Goal: Navigation & Orientation: Find specific page/section

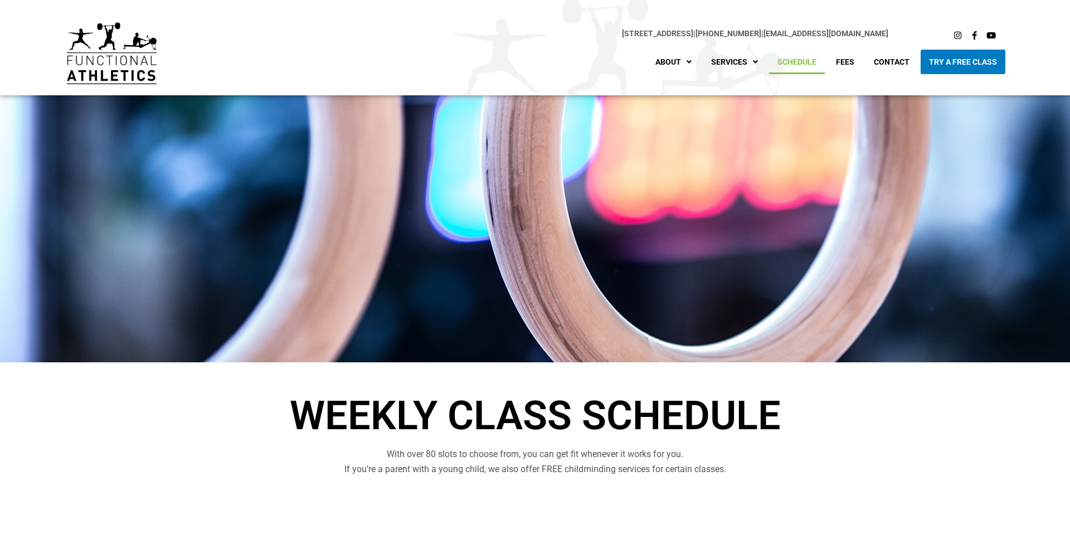
scroll to position [290, 0]
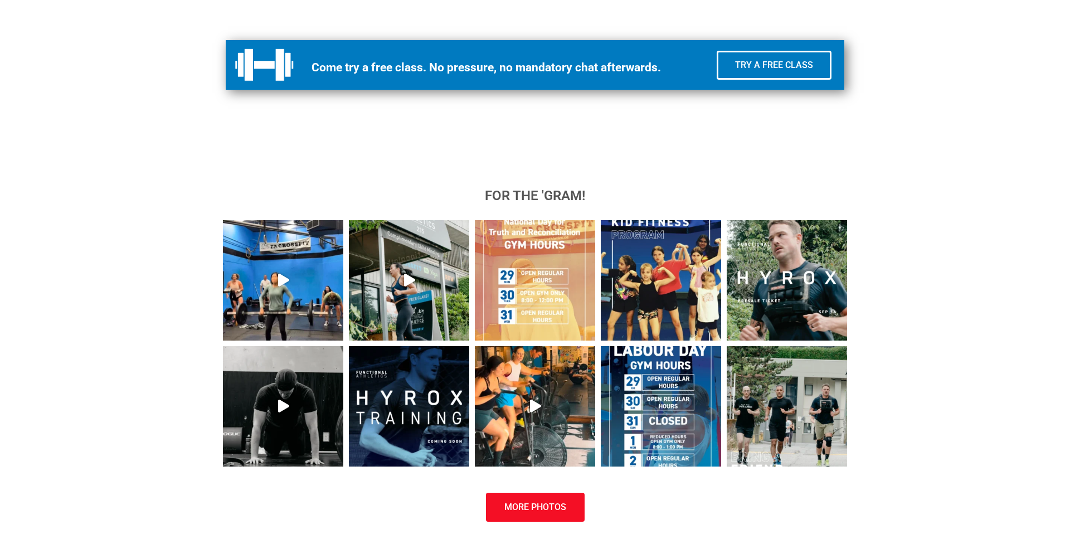
scroll to position [1159, 0]
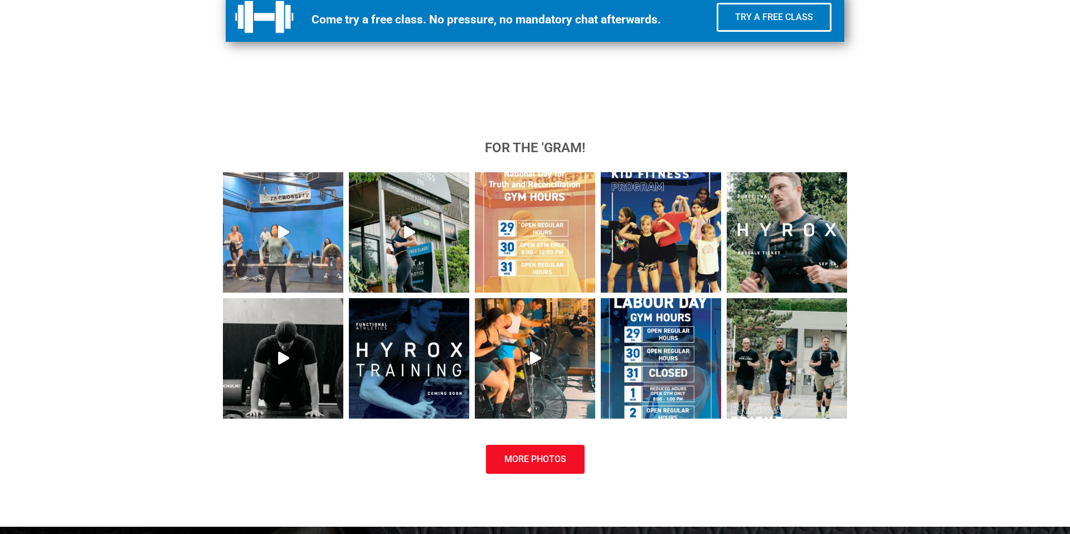
click at [270, 228] on img at bounding box center [283, 232] width 120 height 120
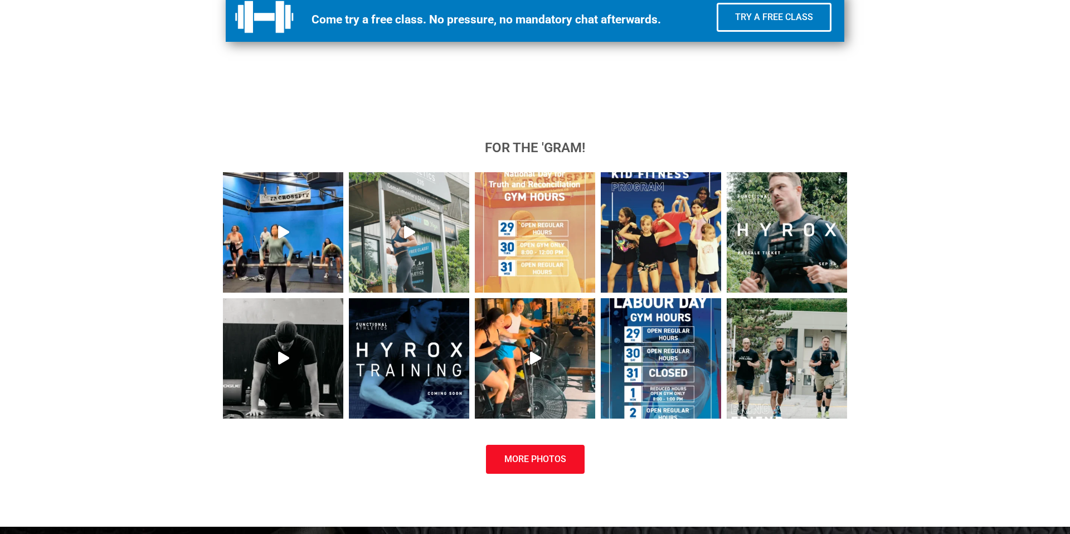
click at [414, 246] on img at bounding box center [409, 232] width 120 height 120
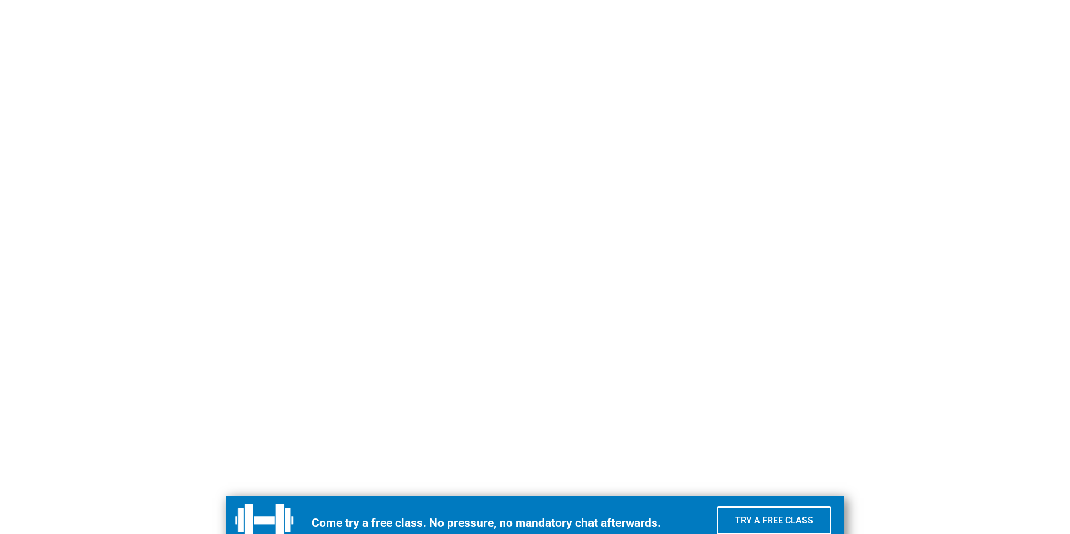
scroll to position [659, 0]
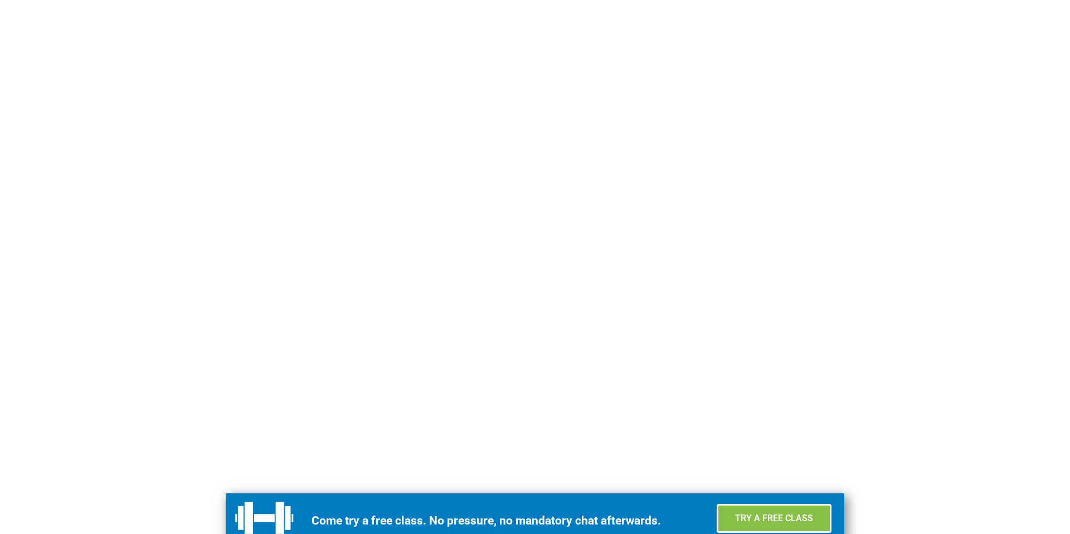
click at [800, 523] on link "Try a Free Class" at bounding box center [773, 518] width 115 height 29
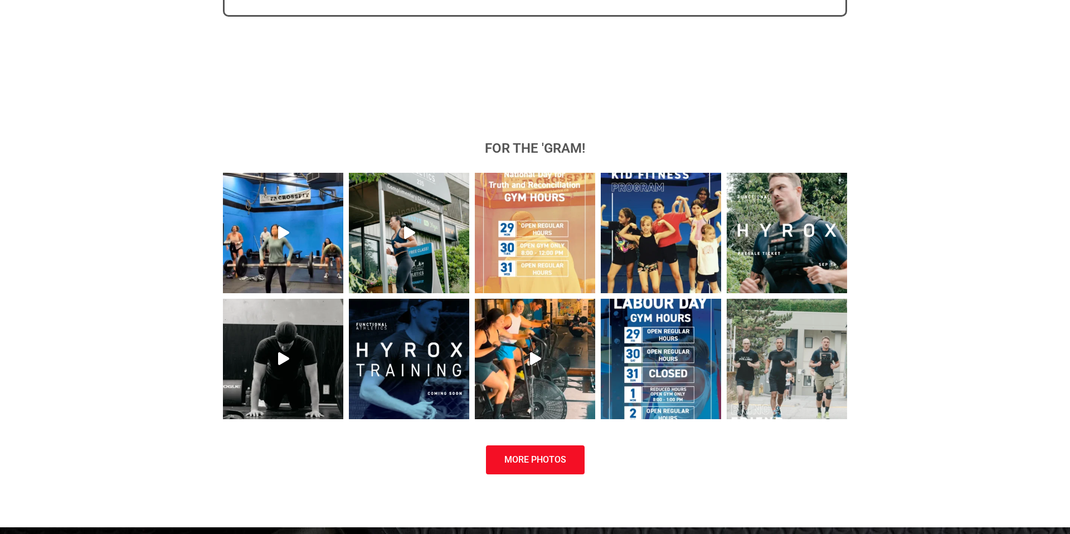
scroll to position [1041, 0]
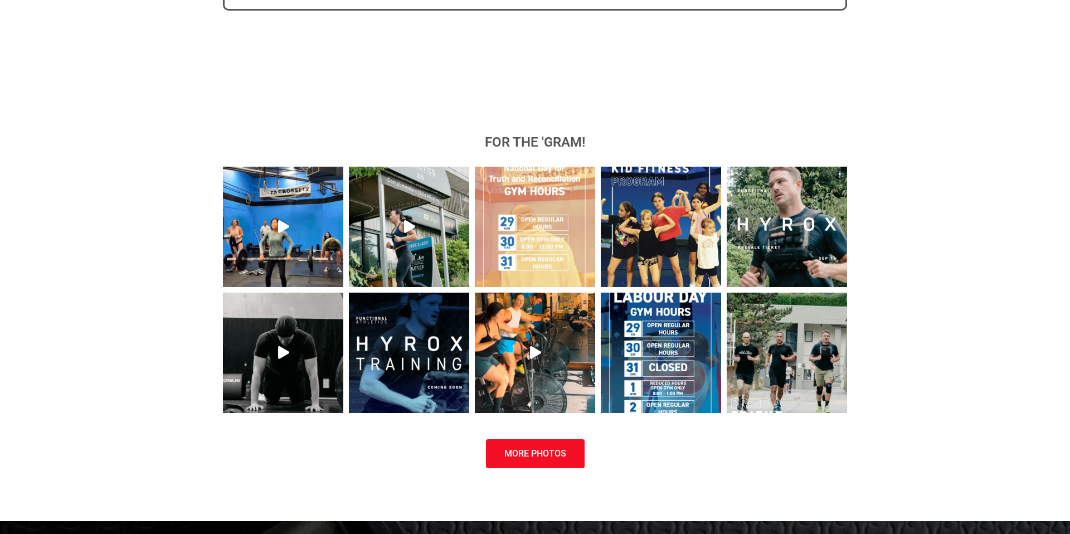
click at [554, 196] on img at bounding box center [535, 227] width 120 height 120
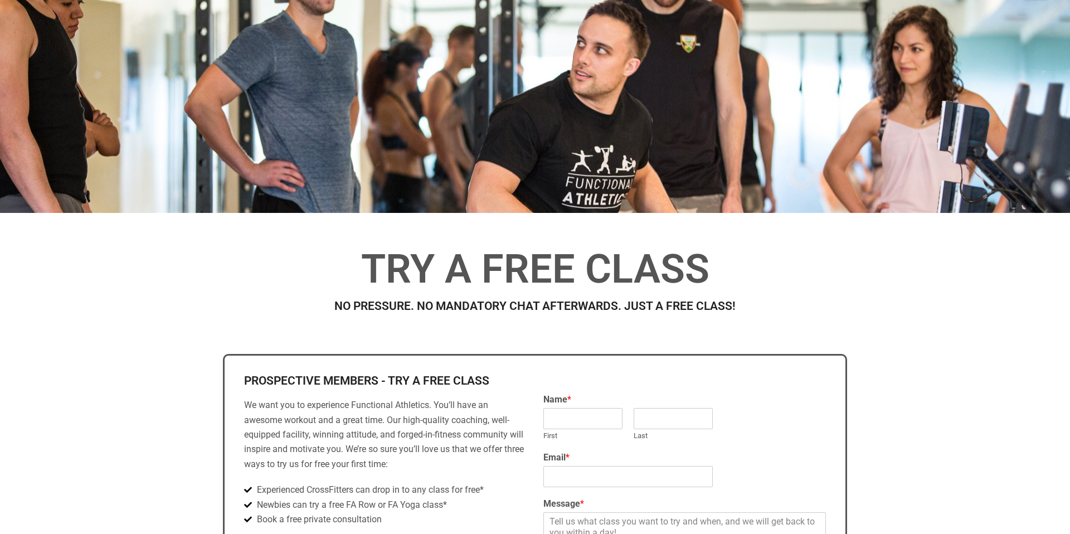
scroll to position [0, 0]
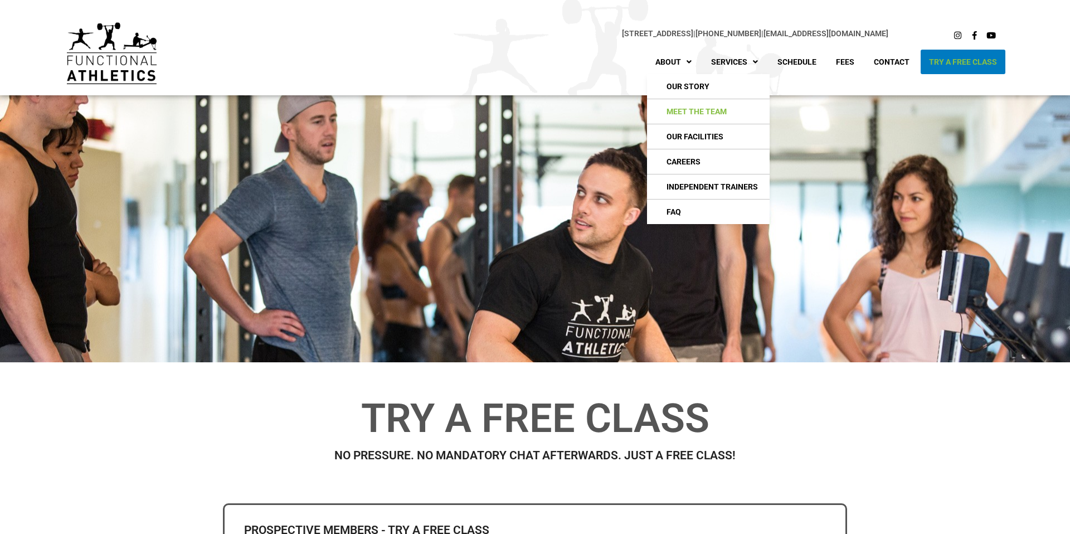
click at [683, 108] on link "Meet The Team" at bounding box center [708, 111] width 123 height 25
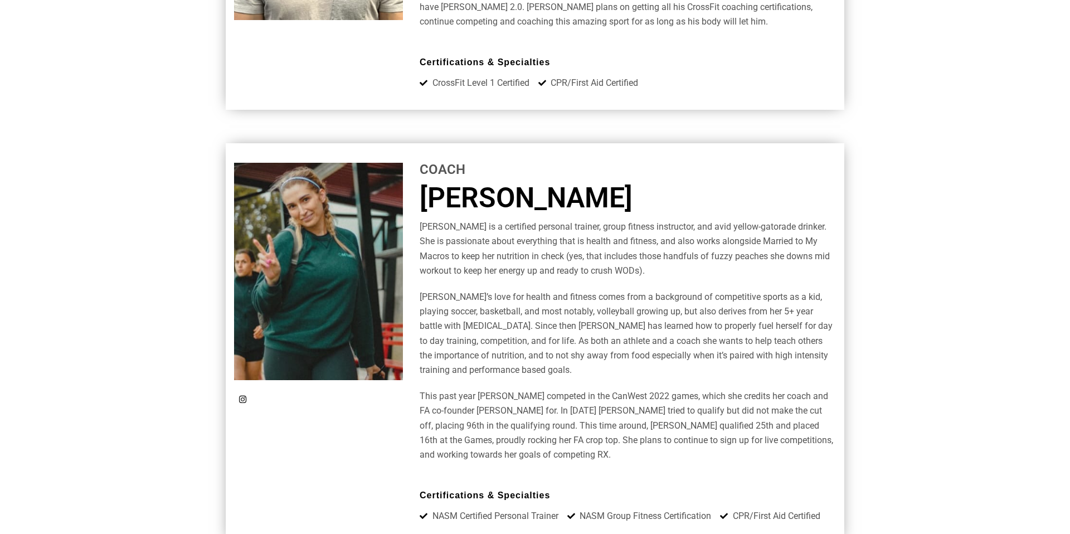
scroll to position [3748, 0]
